Goal: Navigation & Orientation: Find specific page/section

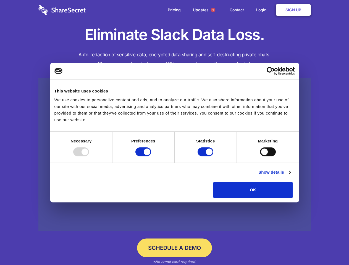
click at [89, 156] on div at bounding box center [81, 151] width 16 height 9
click at [151, 156] on input "Preferences" at bounding box center [143, 151] width 16 height 9
checkbox input "false"
click at [206, 156] on input "Statistics" at bounding box center [205, 151] width 16 height 9
checkbox input "false"
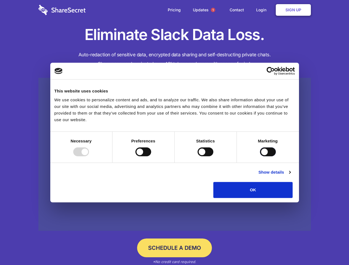
click at [260, 156] on input "Marketing" at bounding box center [268, 151] width 16 height 9
checkbox input "true"
click at [290, 176] on link "Show details" at bounding box center [274, 172] width 32 height 7
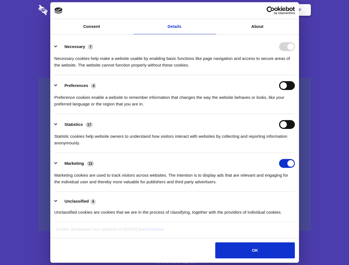
click at [295, 75] on li "Necessary 7 Necessary cookies help make a website usable by enabling basic func…" at bounding box center [174, 55] width 240 height 39
click at [213, 10] on span "1" at bounding box center [213, 10] width 4 height 4
